Goal: Task Accomplishment & Management: Complete application form

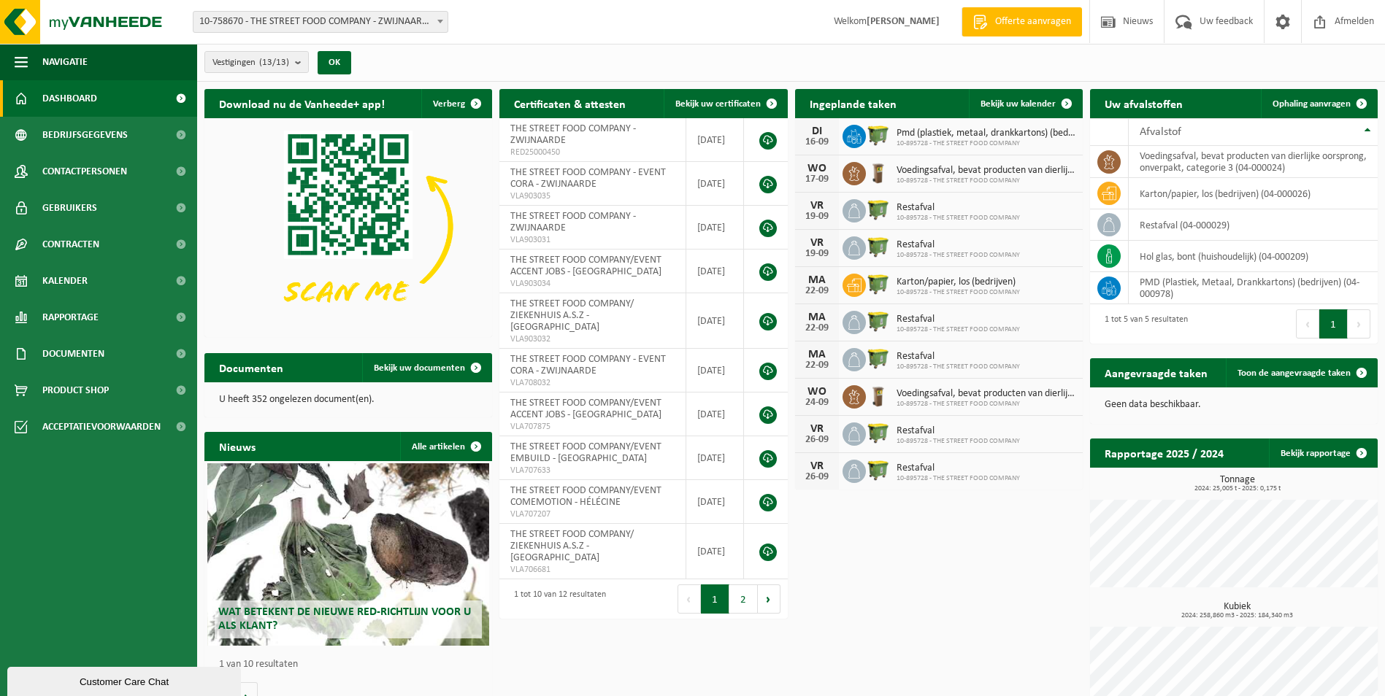
click at [310, 21] on span "10-758670 - THE STREET FOOD COMPANY - ZWIJNAARDE" at bounding box center [320, 22] width 254 height 20
click at [1322, 103] on span "Ophaling aanvragen" at bounding box center [1311, 103] width 78 height 9
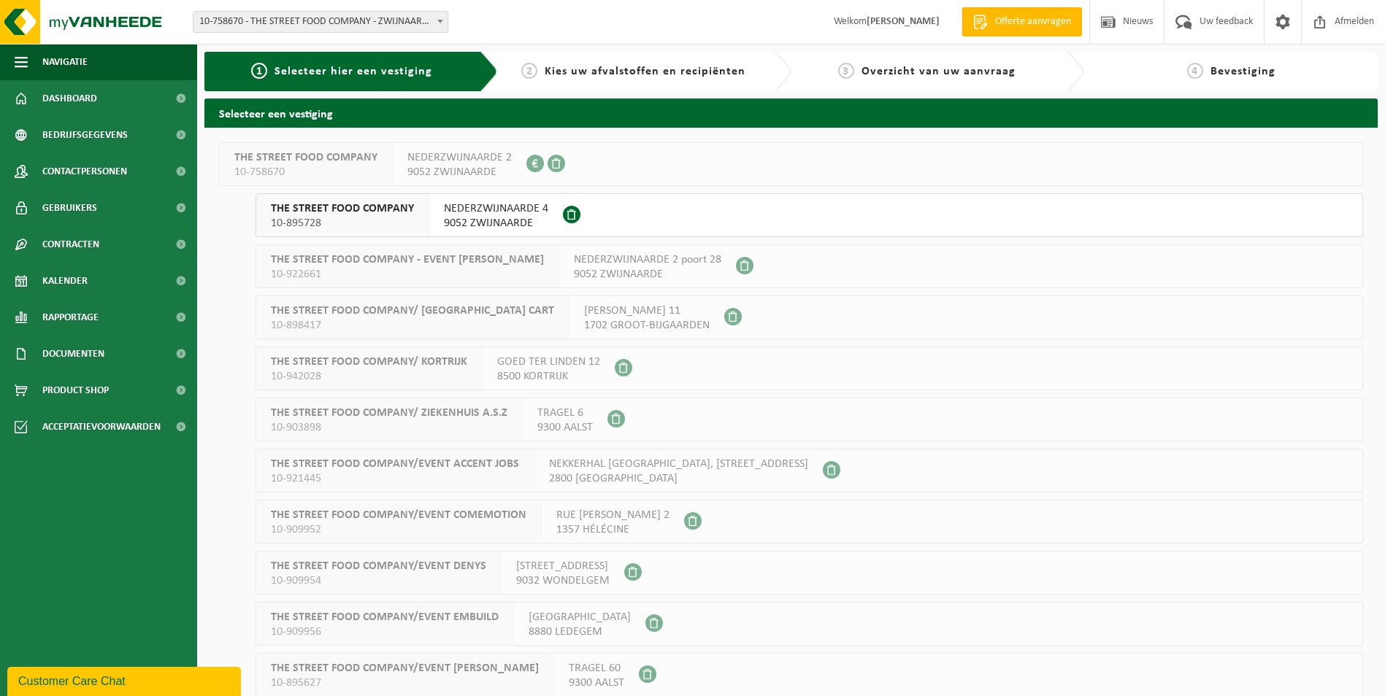
click at [520, 223] on span "9052 ZWIJNAARDE" at bounding box center [496, 223] width 104 height 15
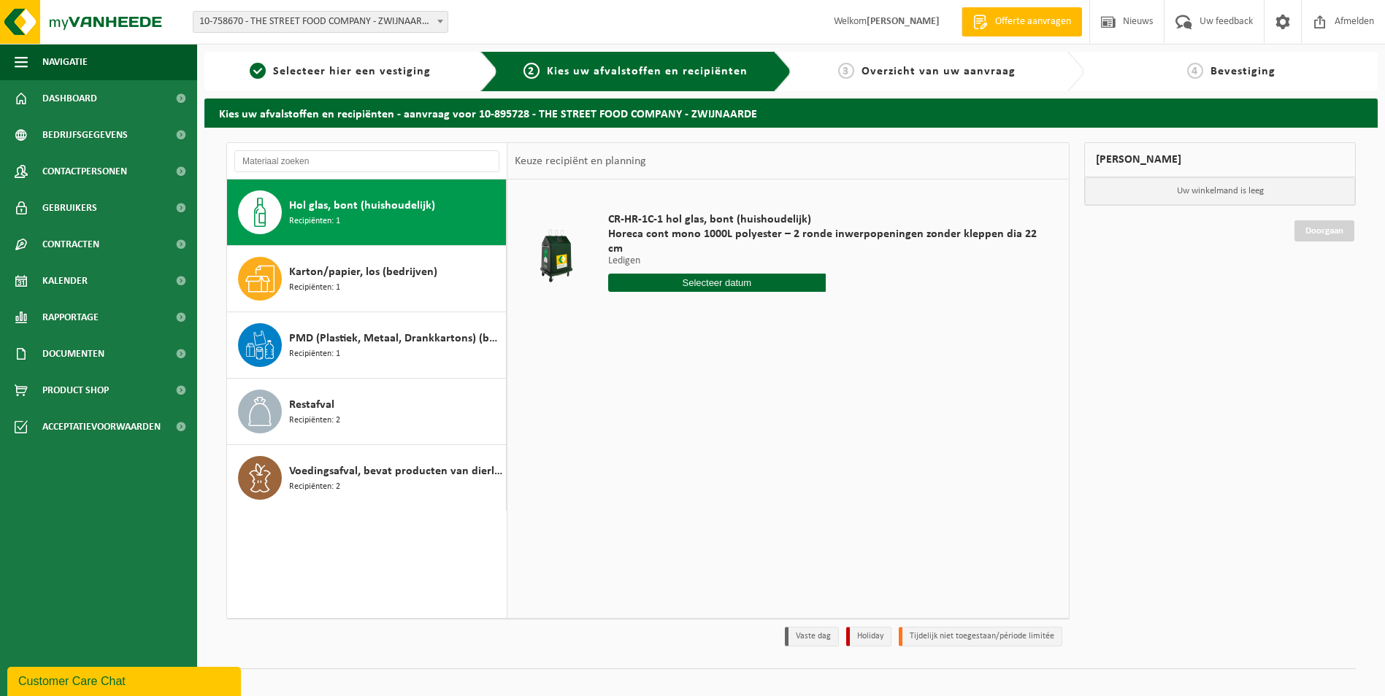
click at [685, 274] on input "text" at bounding box center [717, 283] width 218 height 18
click at [697, 399] on div "18" at bounding box center [698, 397] width 26 height 23
type input "Van [DATE]"
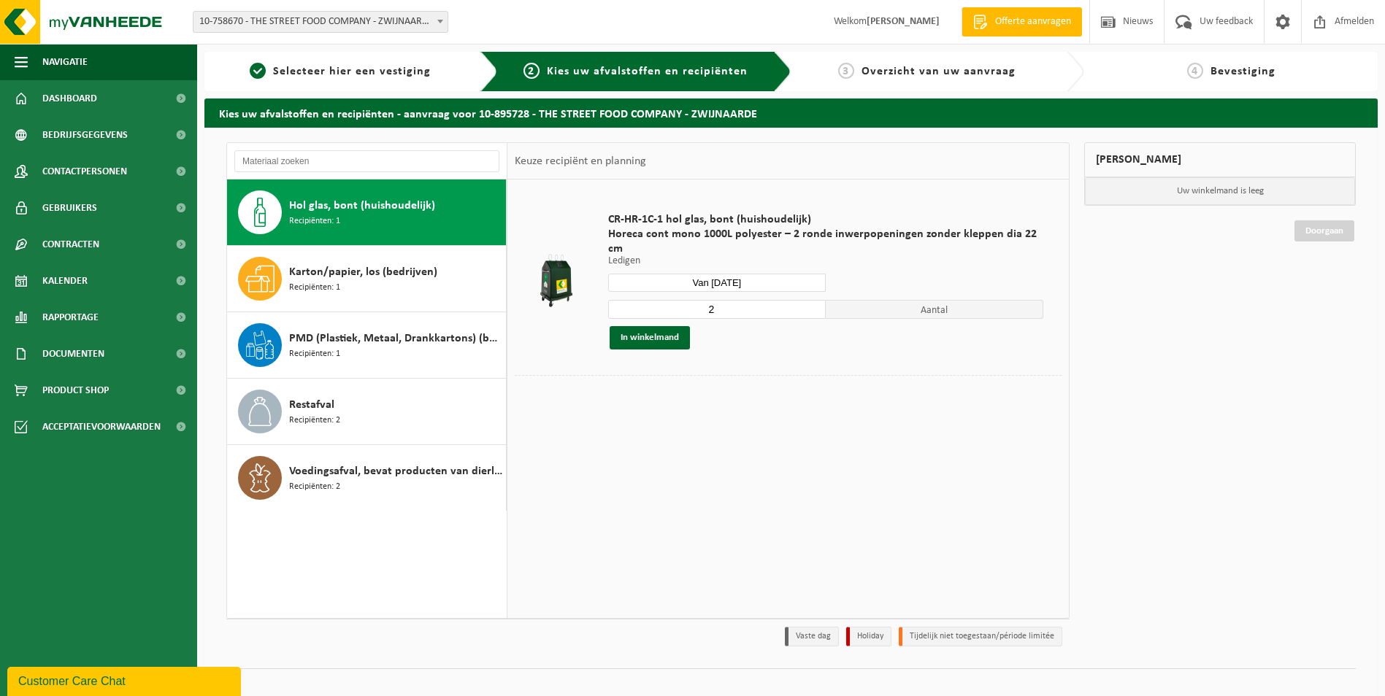
click at [811, 300] on input "2" at bounding box center [717, 309] width 218 height 19
type input "1"
click at [813, 300] on input "1" at bounding box center [717, 309] width 218 height 19
click at [804, 403] on table "CR-HR-1C-1 hol glas, bont (huishoudelijk) Horeca cont mono 1000L polyester – 2 …" at bounding box center [787, 300] width 561 height 240
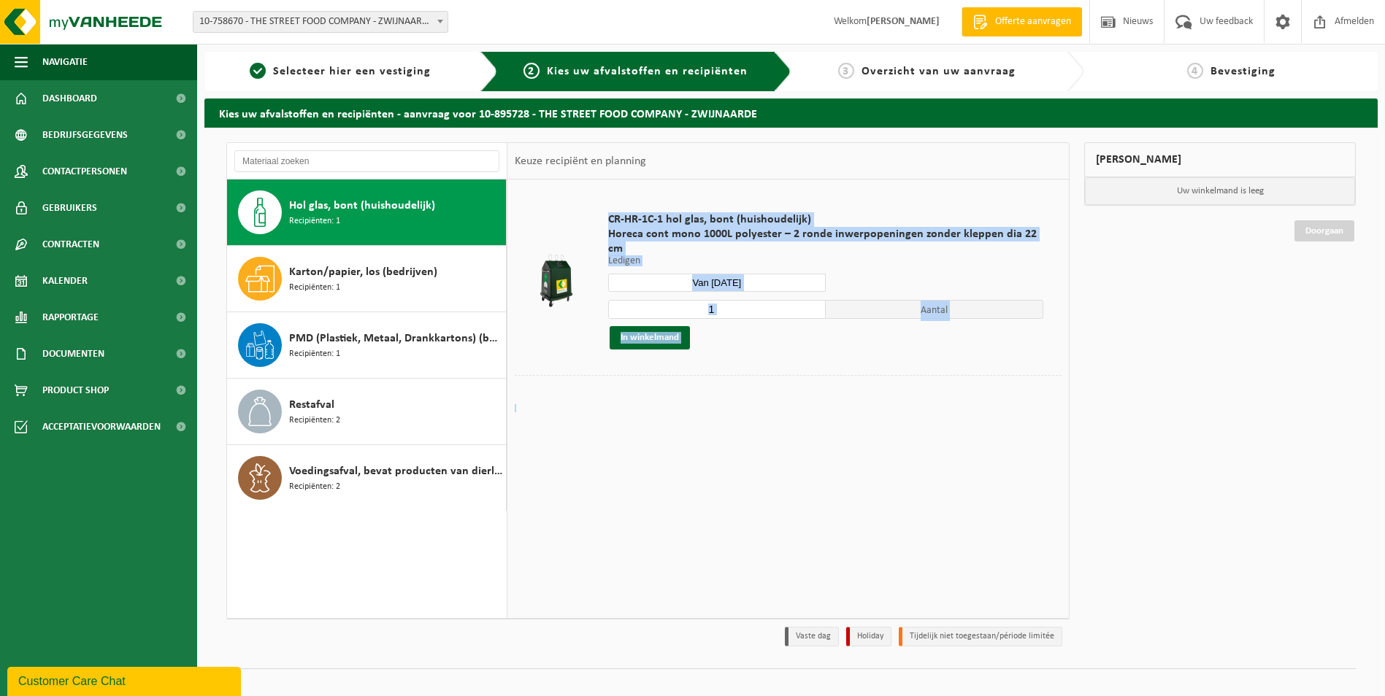
click at [940, 407] on div "CR-HR-1C-1 hol glas, bont (huishoudelijk) Horeca cont mono 1000L polyester – 2 …" at bounding box center [787, 399] width 561 height 438
click at [76, 103] on span "Dashboard" at bounding box center [69, 98] width 55 height 37
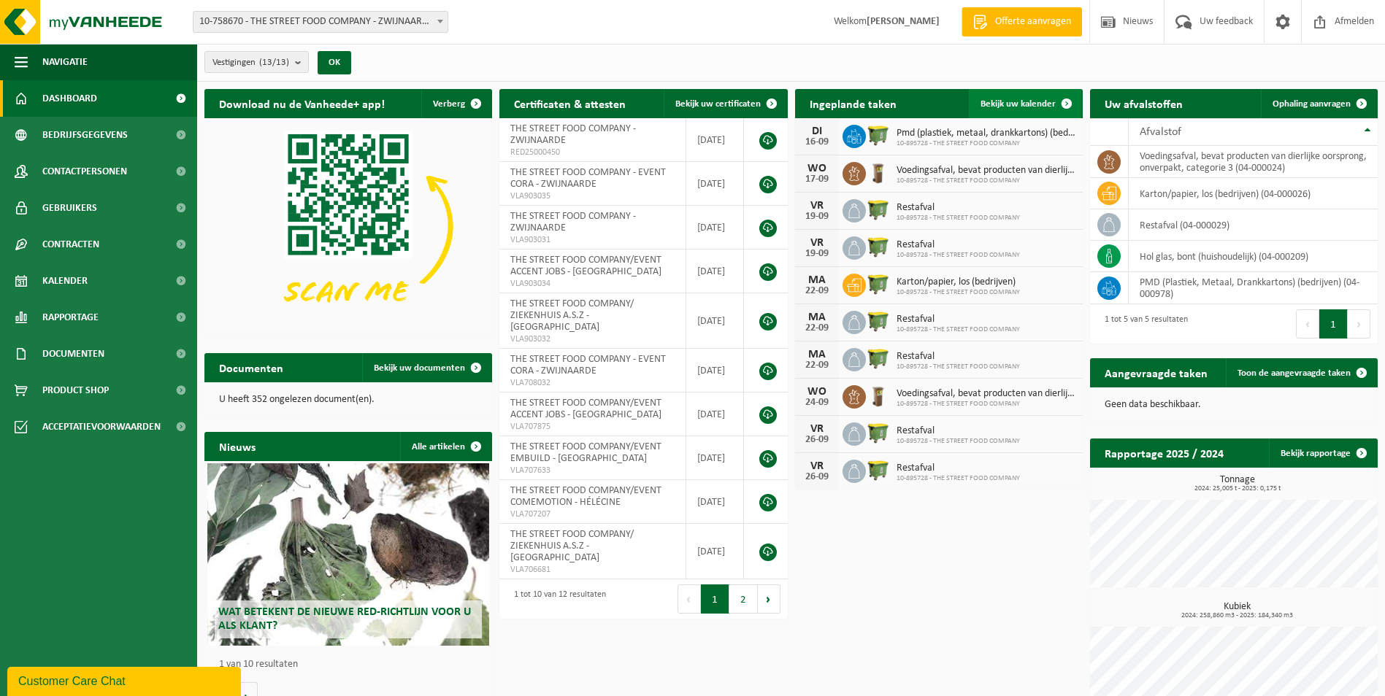
click at [1029, 99] on span "Bekijk uw kalender" at bounding box center [1017, 103] width 75 height 9
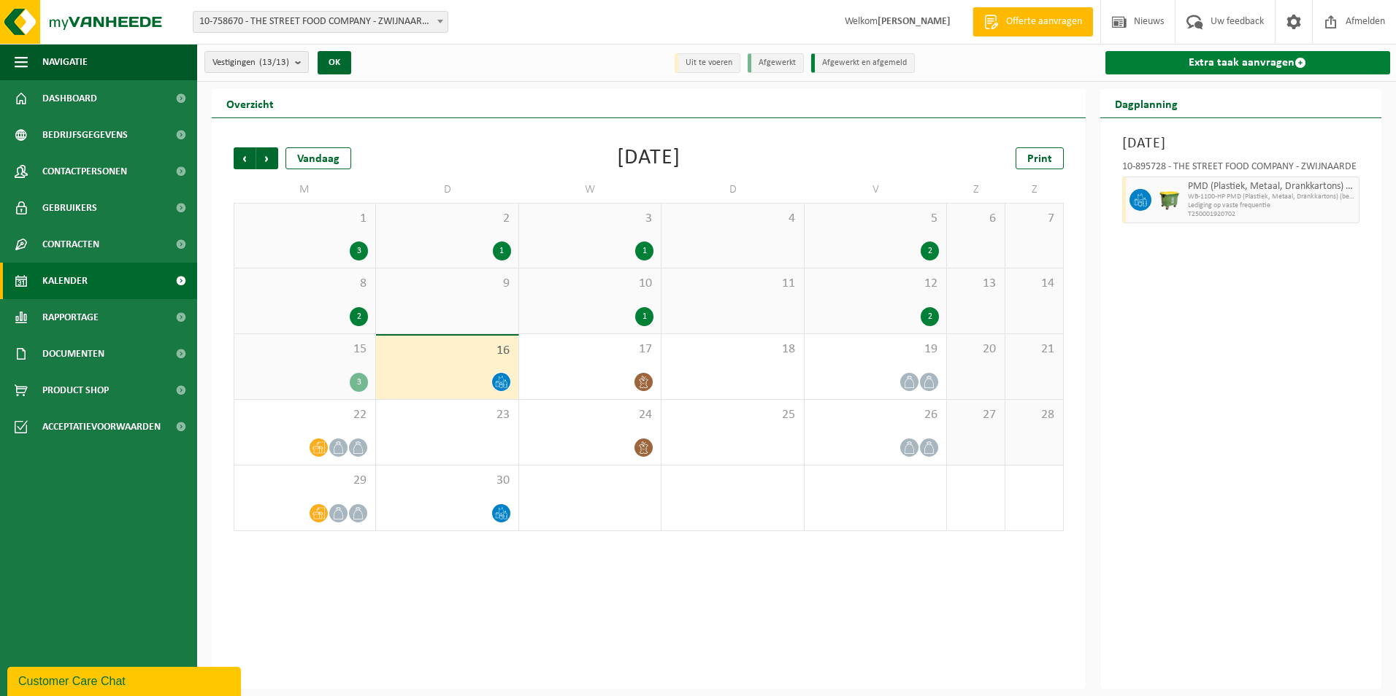
click at [1267, 60] on link "Extra taak aanvragen" at bounding box center [1247, 62] width 285 height 23
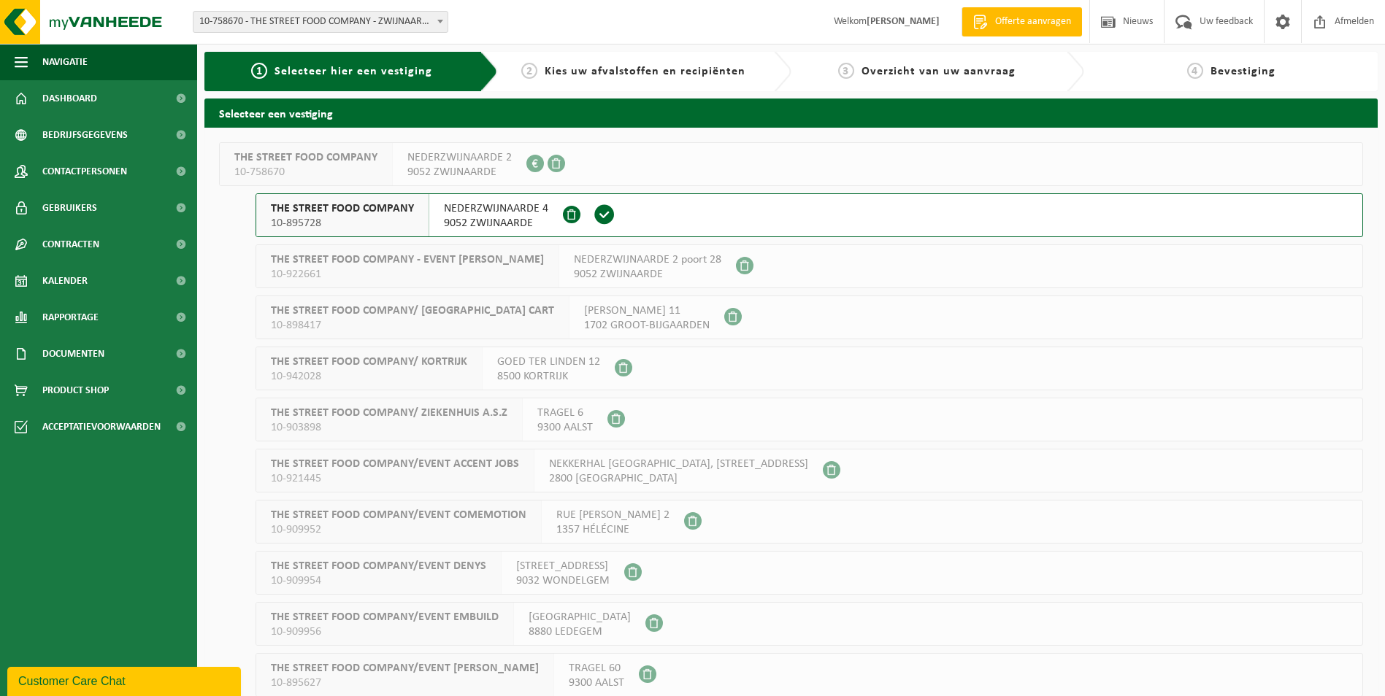
click at [798, 219] on button "THE STREET FOOD COMPANY 10-895728 NEDERZWIJNAARDE 4 9052 ZWIJNAARDE" at bounding box center [809, 215] width 1107 height 44
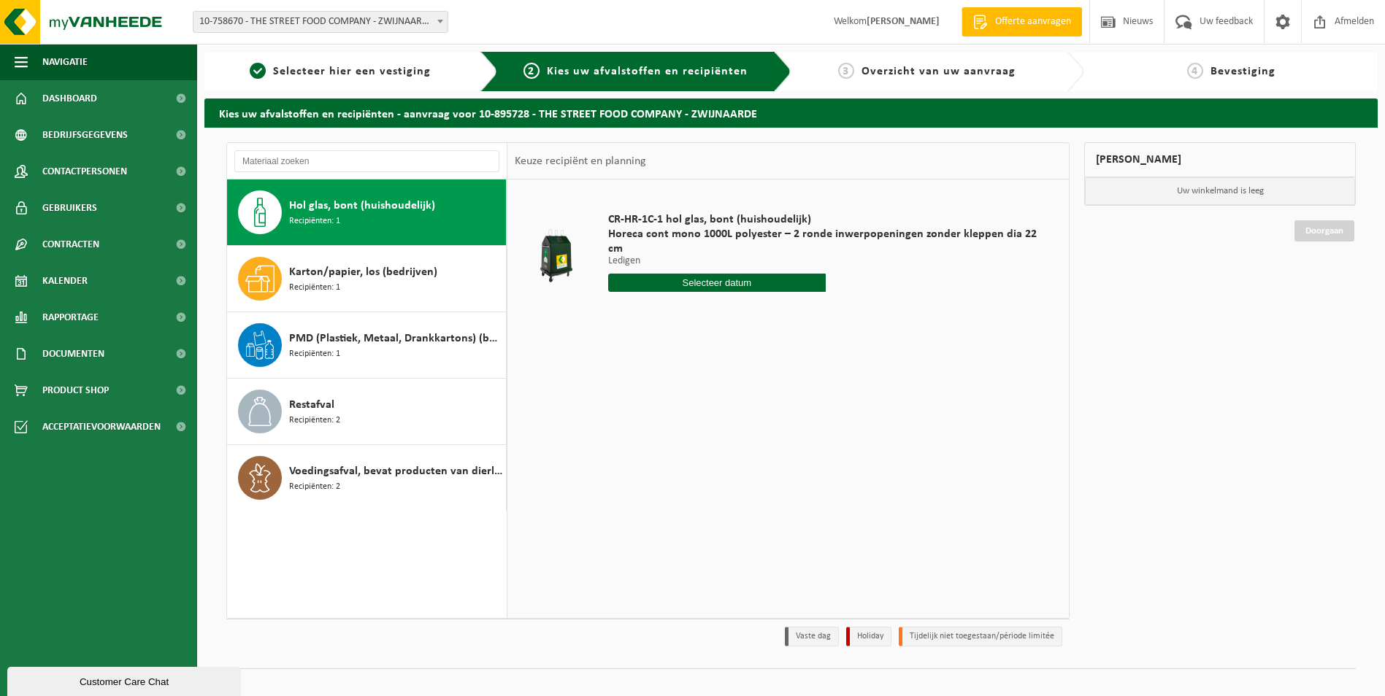
click at [743, 274] on input "text" at bounding box center [717, 283] width 218 height 18
click at [694, 405] on div "18" at bounding box center [698, 397] width 26 height 23
type input "Van 2025-09-18"
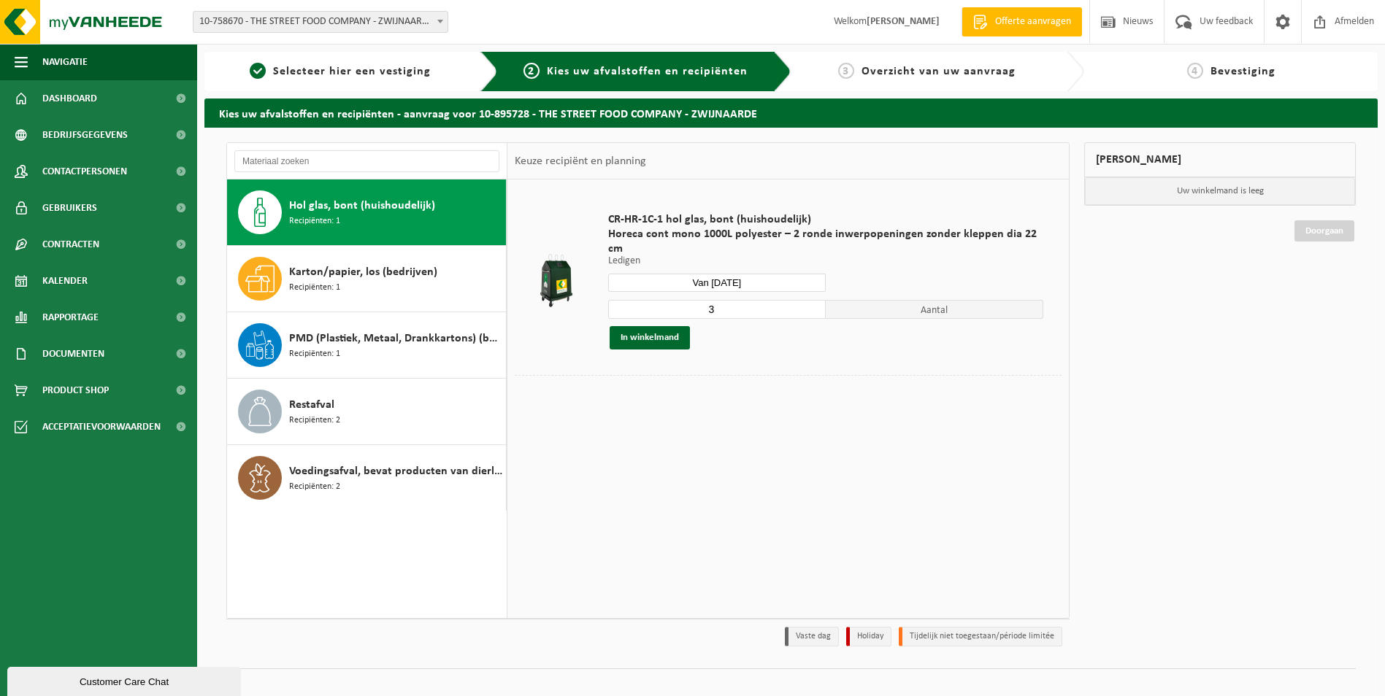
click at [740, 300] on input "3" at bounding box center [717, 309] width 218 height 19
click at [813, 300] on input "2" at bounding box center [717, 309] width 218 height 19
type input "1"
click at [813, 300] on input "1" at bounding box center [717, 309] width 218 height 19
click at [813, 326] on div "In winkelmand" at bounding box center [826, 337] width 436 height 23
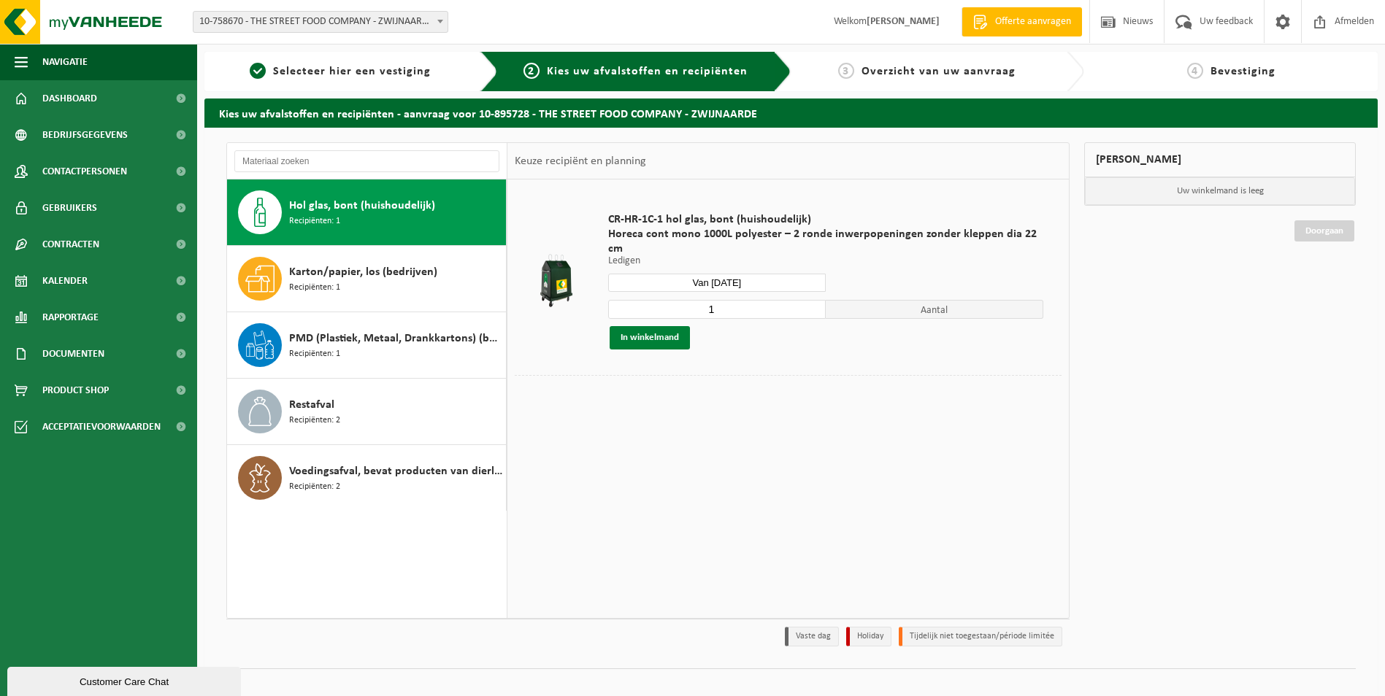
click at [655, 326] on button "In winkelmand" at bounding box center [650, 337] width 80 height 23
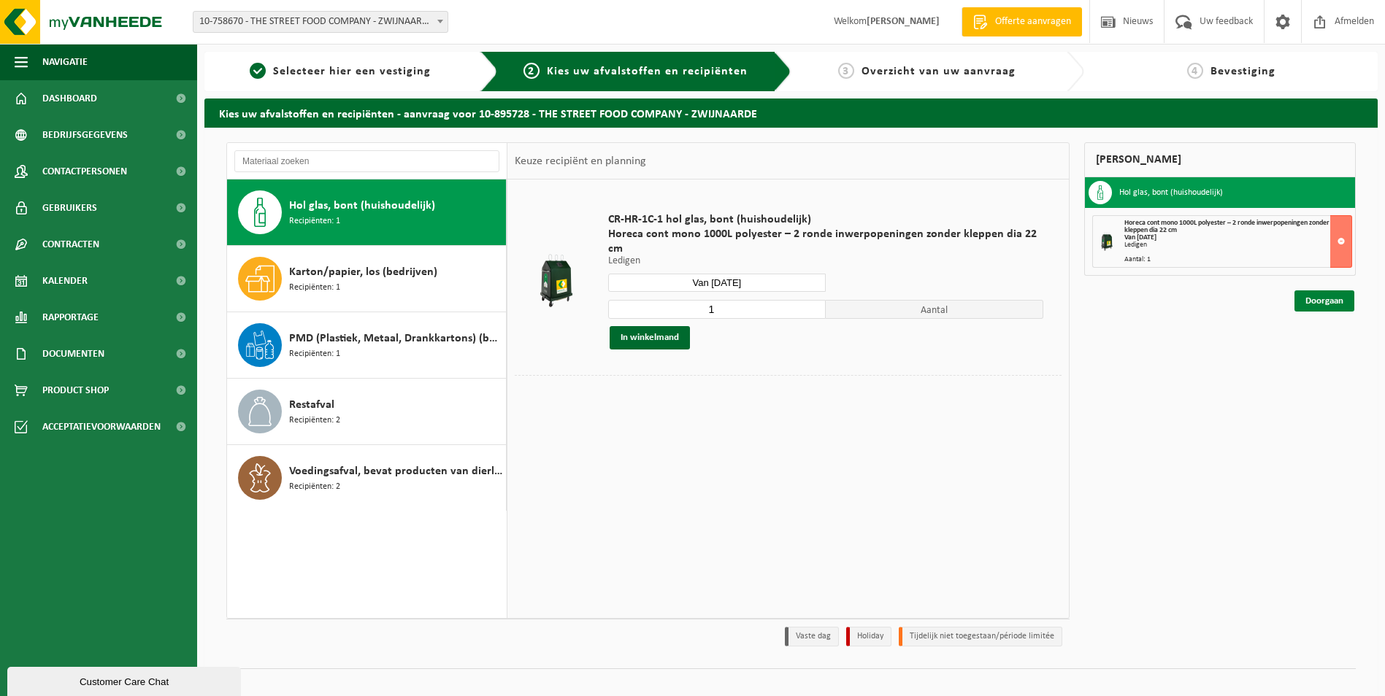
click at [1322, 301] on link "Doorgaan" at bounding box center [1324, 301] width 60 height 21
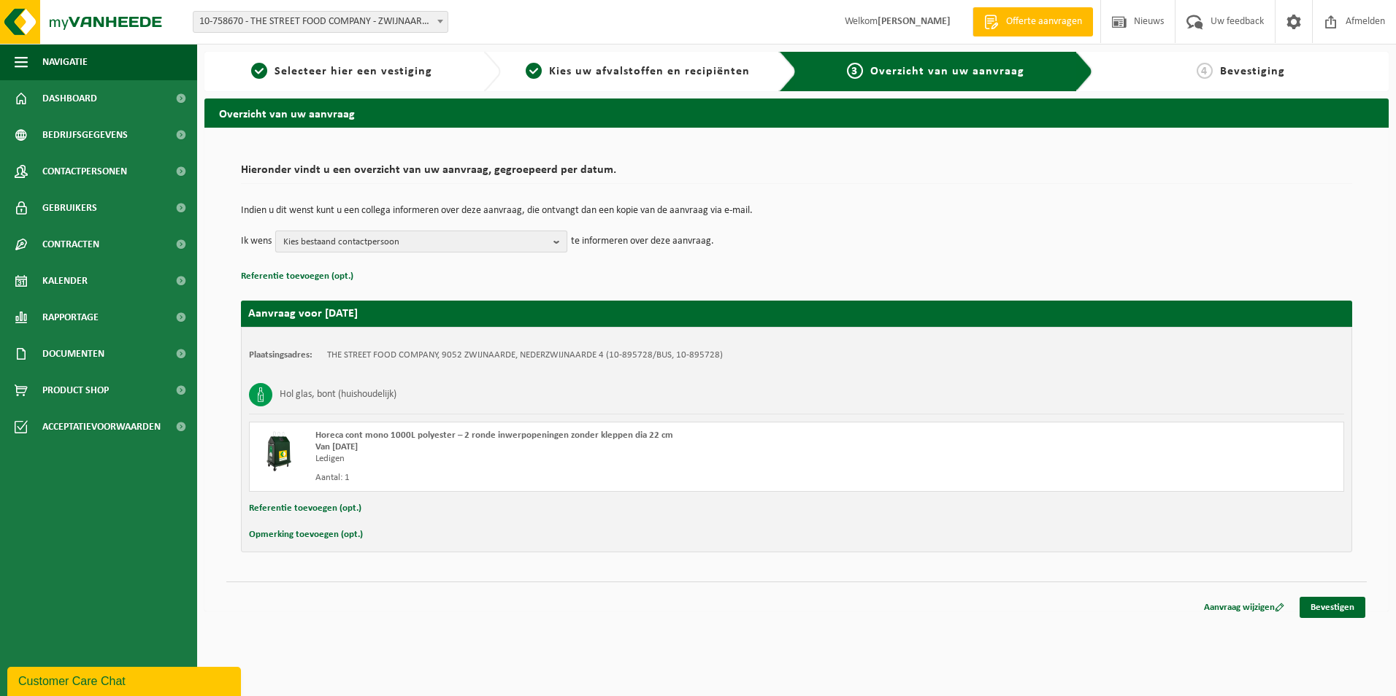
click at [380, 242] on span "Kies bestaand contactpersoon" at bounding box center [415, 242] width 264 height 22
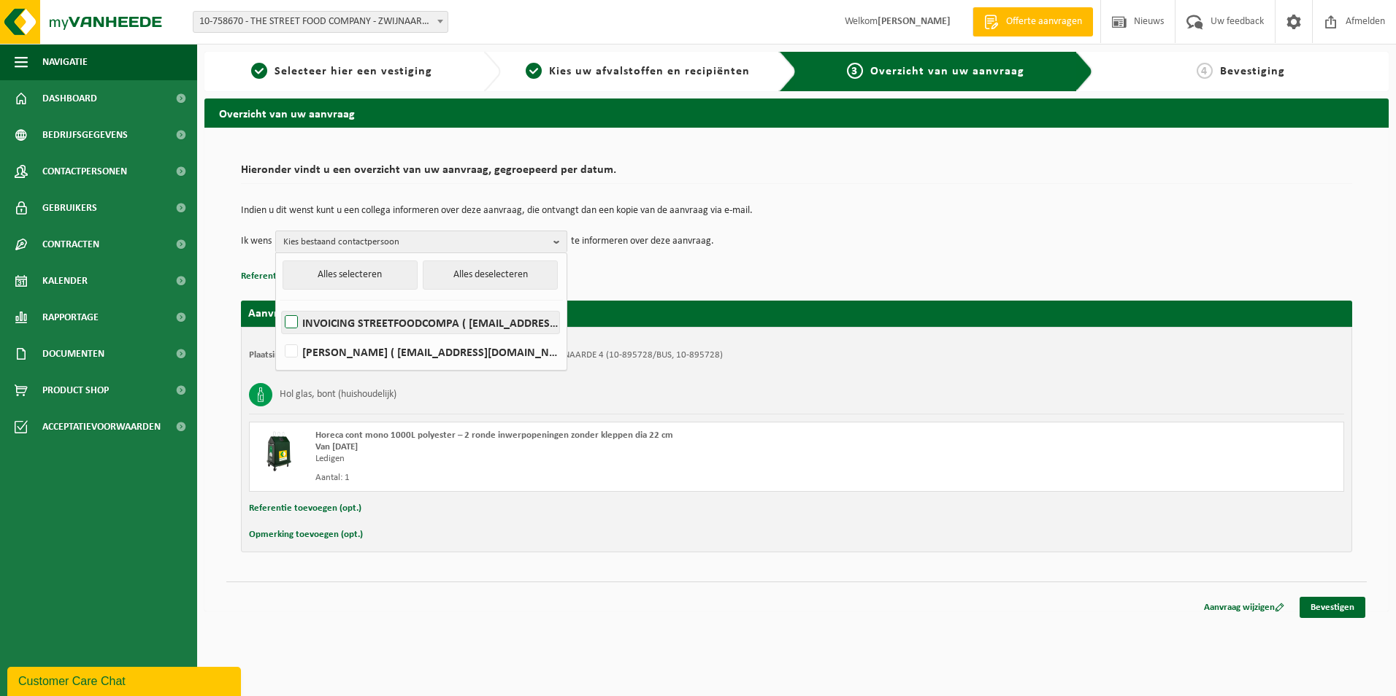
click at [364, 326] on label "INVOICING STREETFOODCOMPA ( [EMAIL_ADDRESS][DOMAIN_NAME] )" at bounding box center [420, 323] width 277 height 22
click at [280, 304] on input "INVOICING STREETFOODCOMPA ( [EMAIL_ADDRESS][DOMAIN_NAME] )" at bounding box center [279, 304] width 1 height 1
checkbox input "true"
click at [772, 221] on td "Indien u dit wenst kunt u een collega informeren over deze aanvraag, die ontvan…" at bounding box center [796, 218] width 1111 height 25
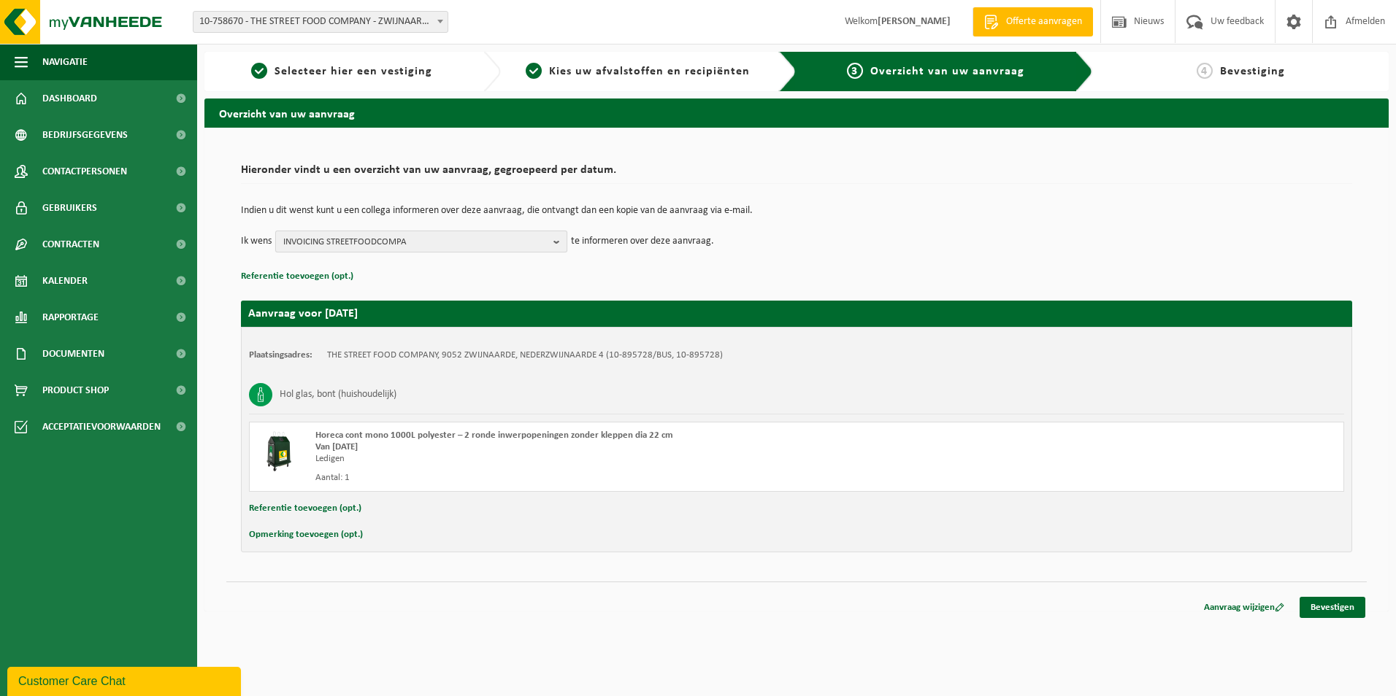
click at [500, 237] on span "INVOICING STREETFOODCOMPA" at bounding box center [415, 242] width 264 height 22
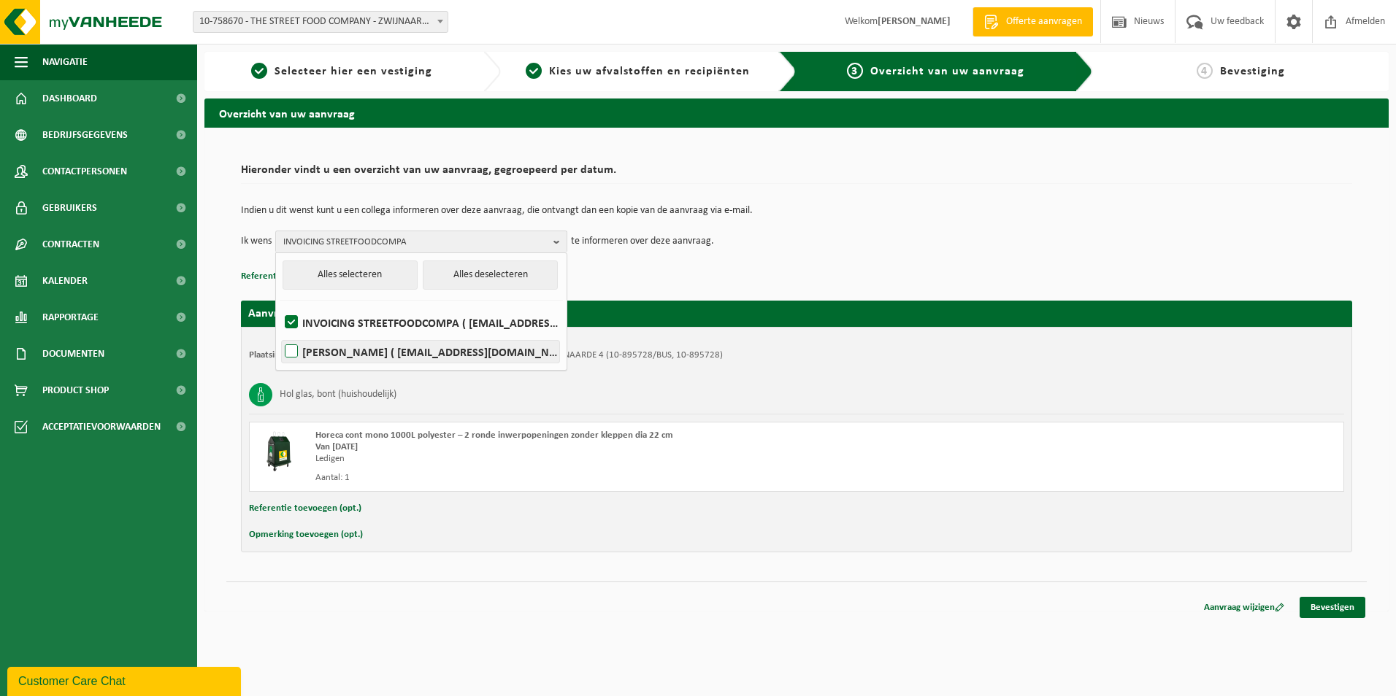
click at [466, 344] on label "[PERSON_NAME] ( [EMAIL_ADDRESS][DOMAIN_NAME] )" at bounding box center [420, 352] width 277 height 22
click at [280, 334] on input "[PERSON_NAME] ( [EMAIL_ADDRESS][DOMAIN_NAME] )" at bounding box center [279, 333] width 1 height 1
click at [467, 343] on label "LAURENT ARDENOIS ( info@thestreetfoodcompany.be )" at bounding box center [420, 352] width 277 height 22
click at [280, 334] on input "LAURENT ARDENOIS ( info@thestreetfoodcompany.be )" at bounding box center [279, 333] width 1 height 1
checkbox input "false"
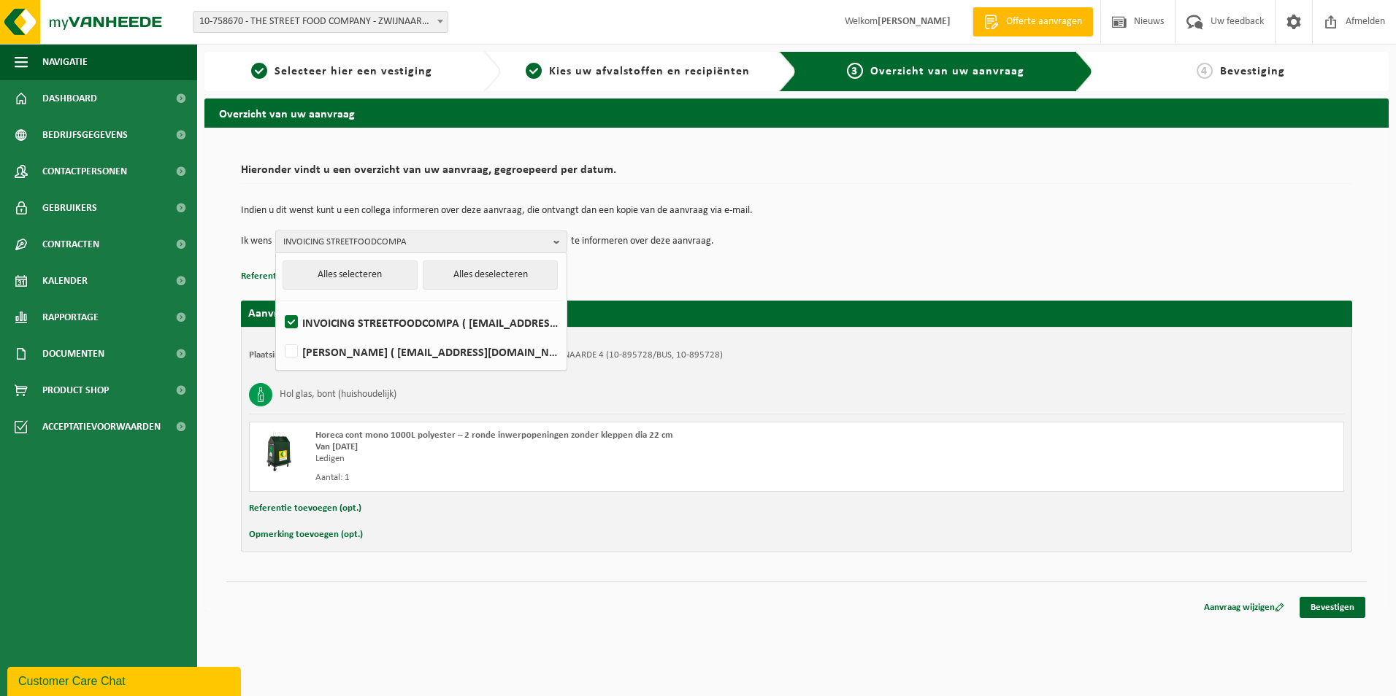
click at [711, 245] on p "te informeren over deze aanvraag." at bounding box center [642, 242] width 143 height 22
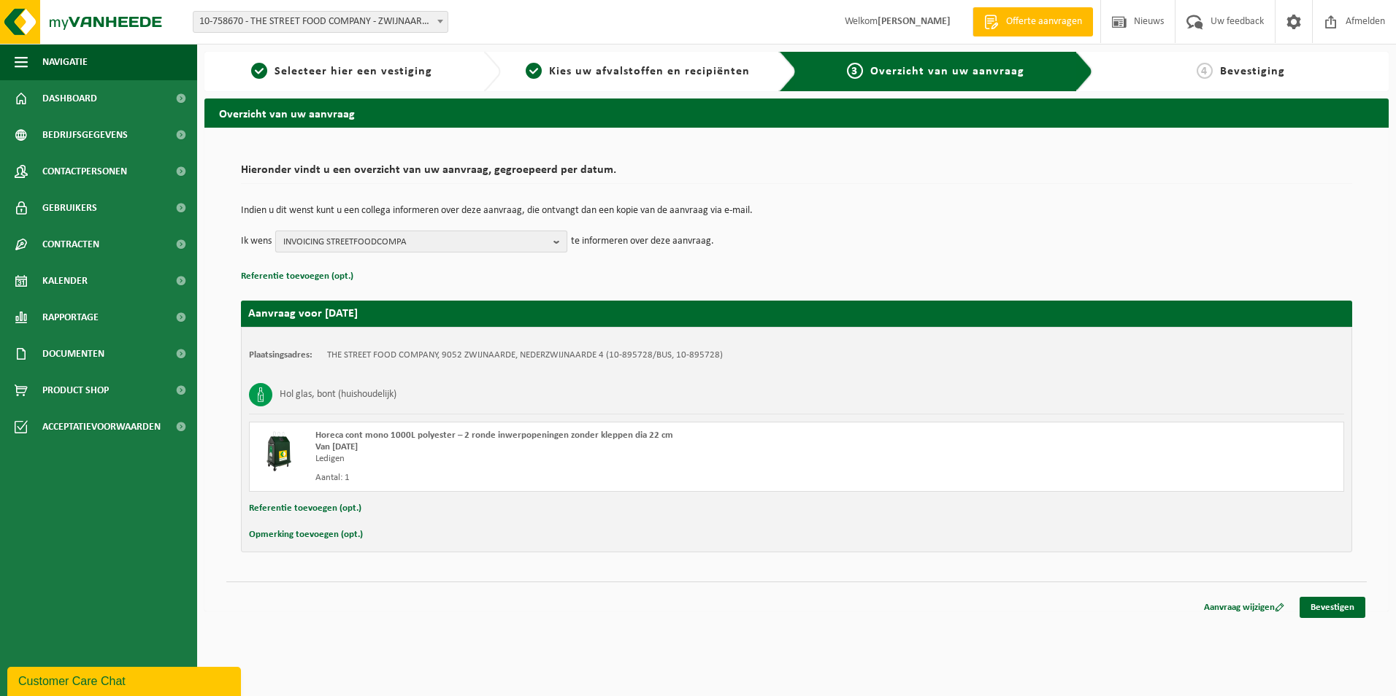
click at [534, 237] on span "INVOICING STREETFOODCOMPA" at bounding box center [415, 242] width 264 height 22
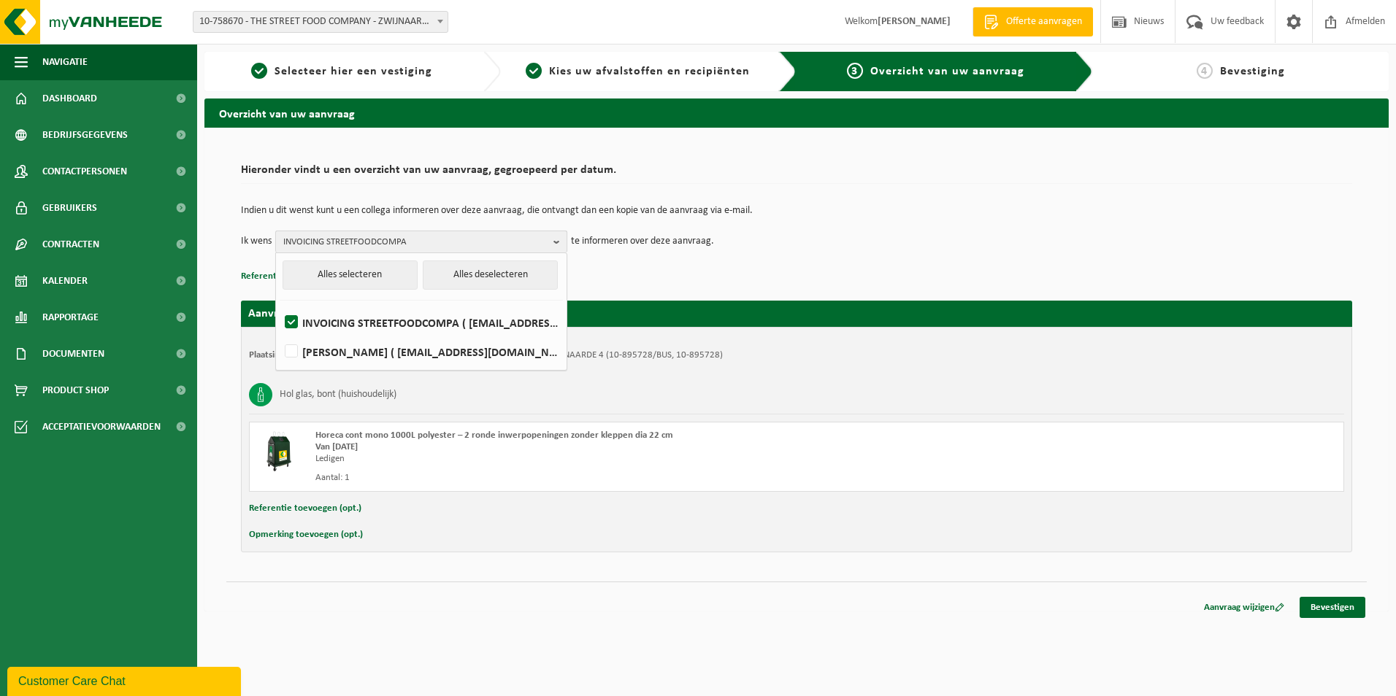
click at [534, 237] on span "INVOICING STREETFOODCOMPA" at bounding box center [415, 242] width 264 height 22
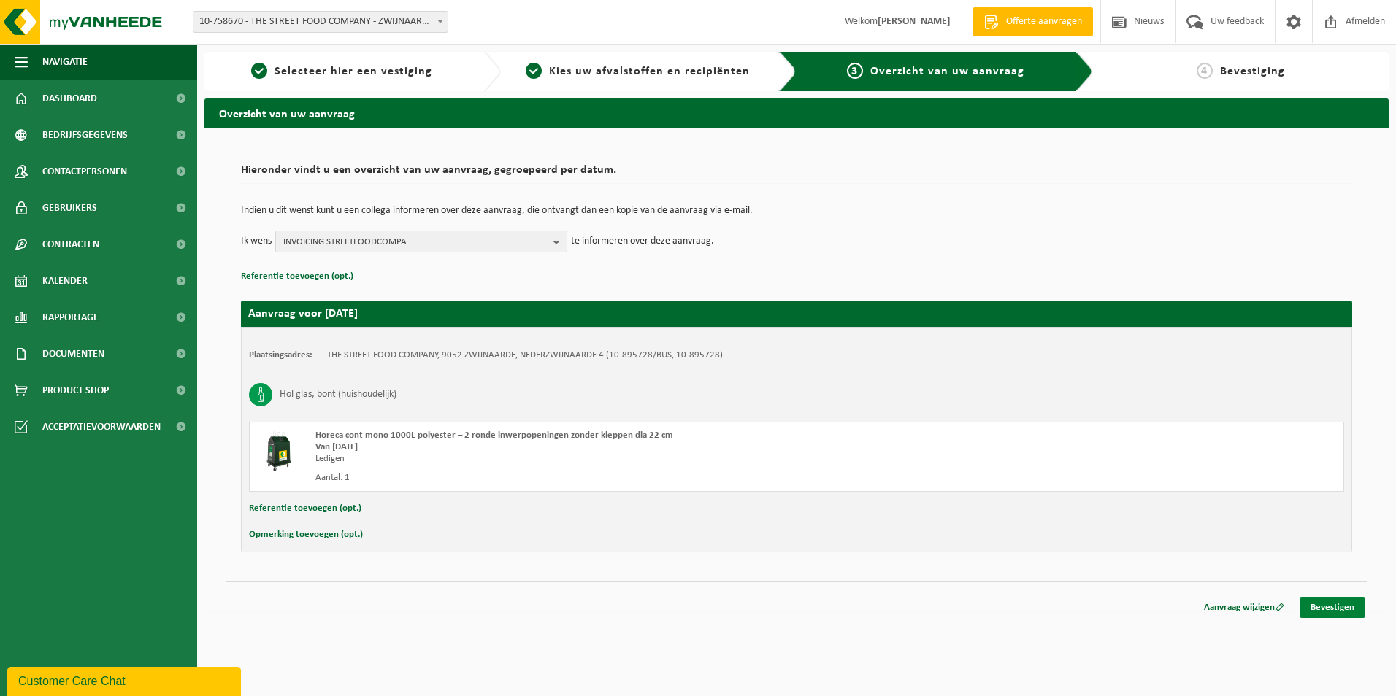
click at [1329, 602] on link "Bevestigen" at bounding box center [1332, 607] width 66 height 21
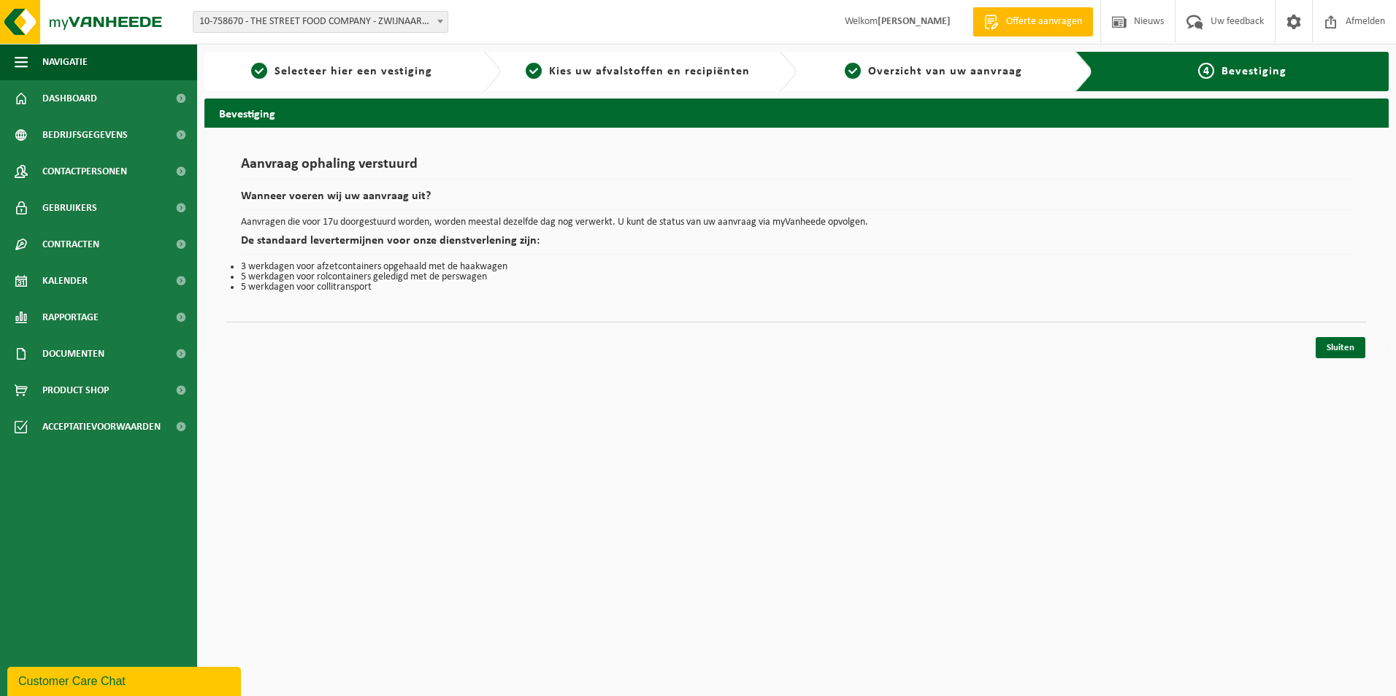
drag, startPoint x: 451, startPoint y: 377, endPoint x: 791, endPoint y: 277, distance: 354.6
click at [451, 375] on html "Vestiging: 10-758670 - THE STREET FOOD COMPANY - ZWIJNAARDE 10-895728 - THE STR…" at bounding box center [698, 348] width 1396 height 696
click at [1344, 345] on link "Sluiten" at bounding box center [1340, 347] width 50 height 21
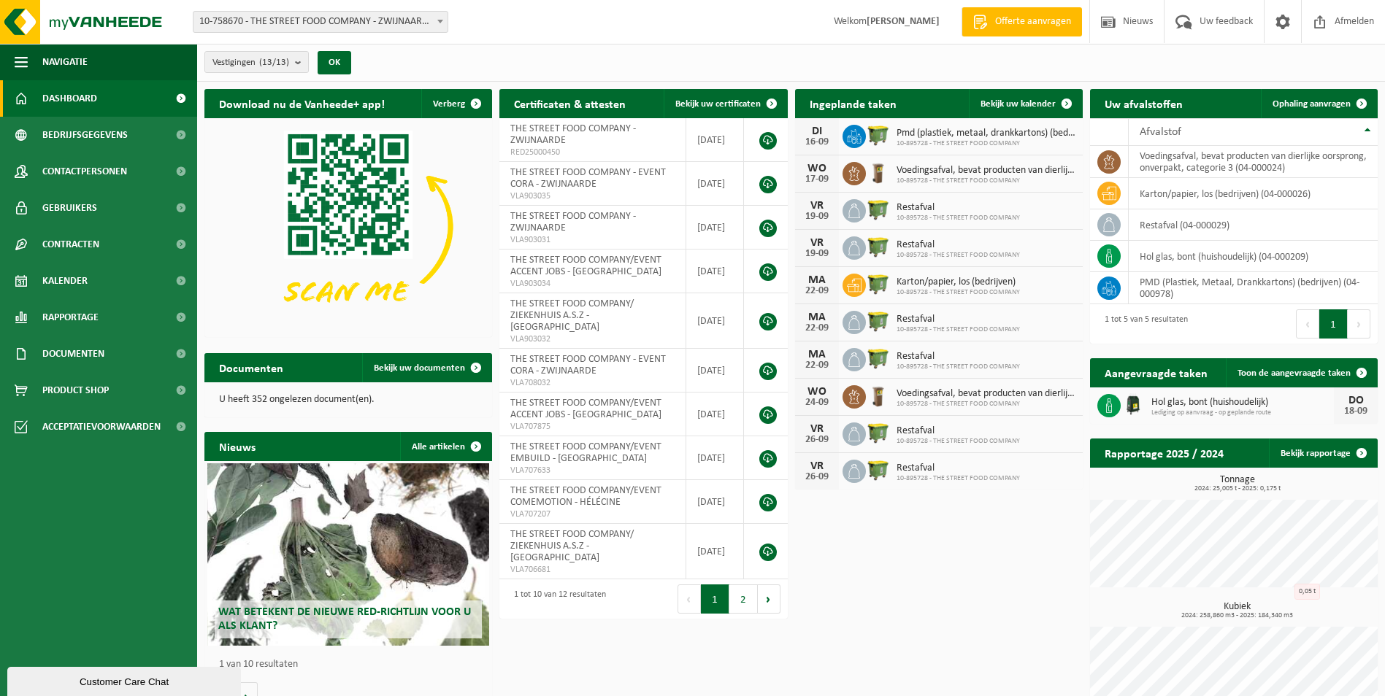
click at [1271, 60] on div "Vestigingen (13/13) Alles selecteren Alles deselecteren Actieve selecteren THE …" at bounding box center [791, 63] width 1188 height 38
